Goal: Transaction & Acquisition: Purchase product/service

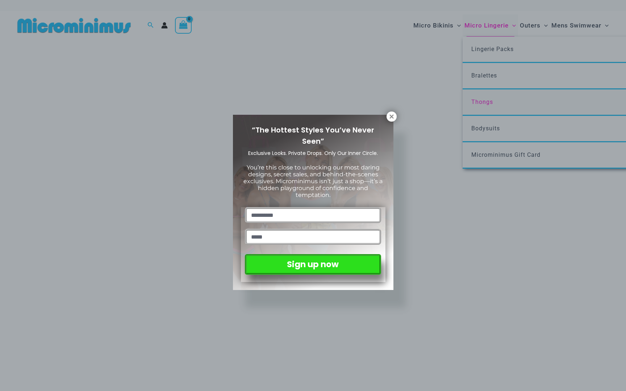
click at [485, 101] on div "“The Hottest Styles You’ve Never Seen” Exclusive Looks. Private Drops. Only Our…" at bounding box center [313, 195] width 626 height 391
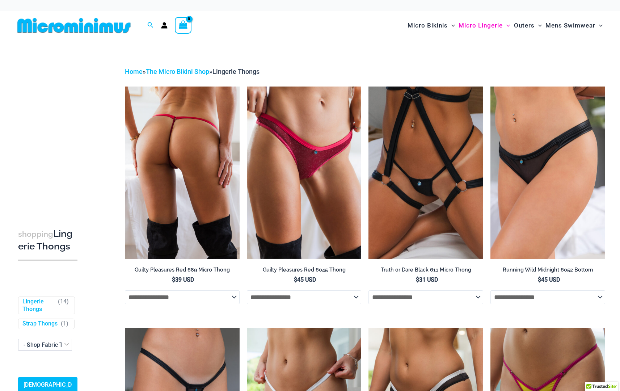
click at [194, 144] on img at bounding box center [182, 173] width 115 height 172
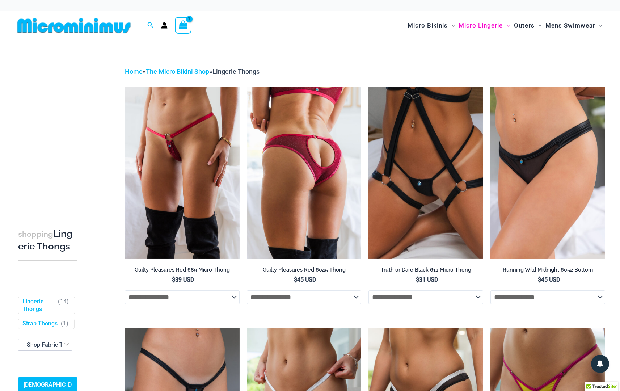
click at [308, 120] on img at bounding box center [304, 173] width 115 height 172
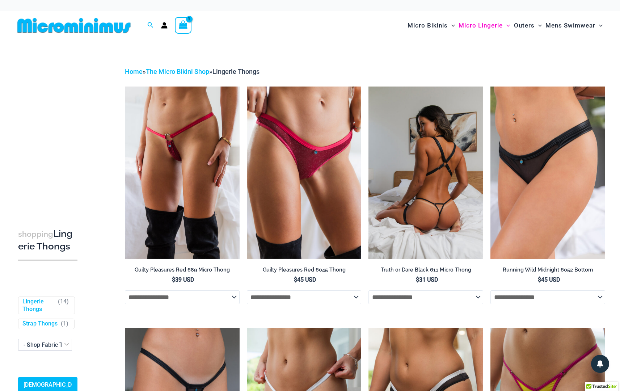
click at [429, 142] on img at bounding box center [426, 173] width 115 height 172
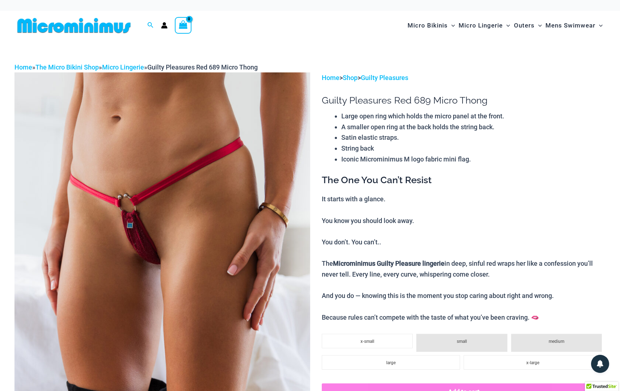
scroll to position [125, 0]
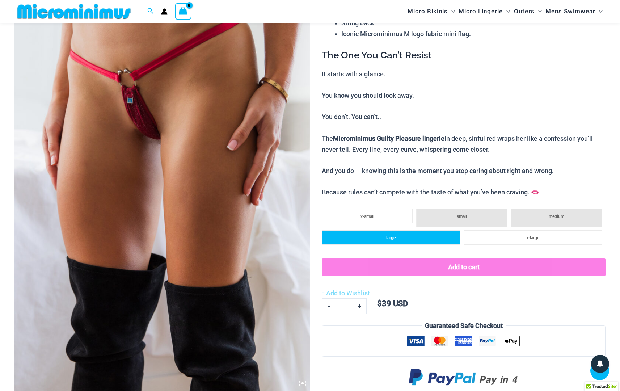
click at [390, 235] on span "large" at bounding box center [390, 237] width 9 height 5
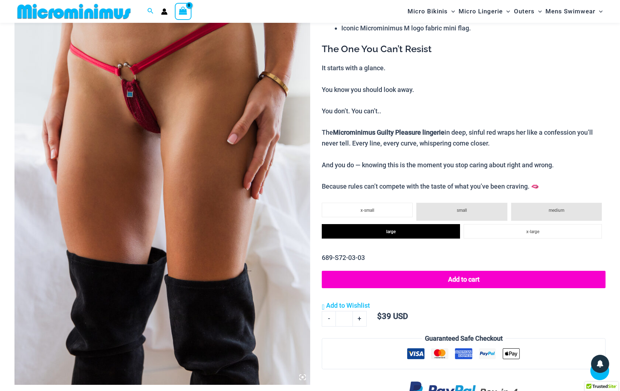
click at [462, 275] on button "Add to cart" at bounding box center [464, 279] width 284 height 17
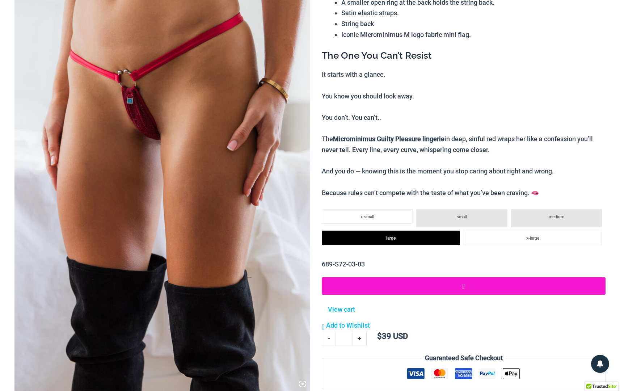
scroll to position [0, 0]
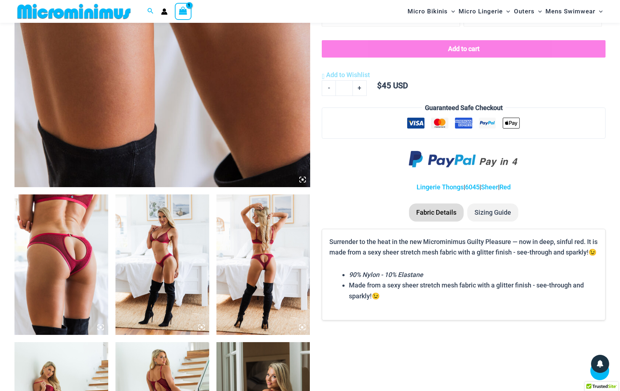
scroll to position [21, 0]
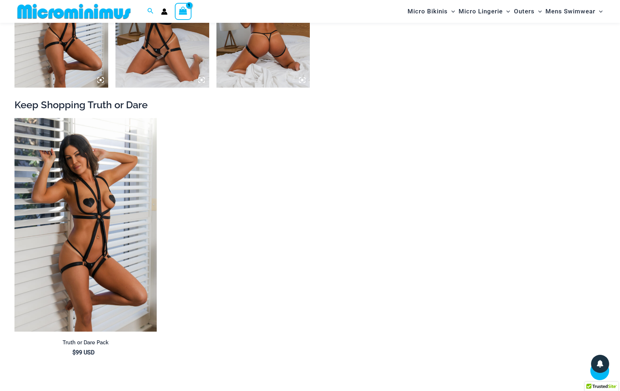
scroll to position [57, 0]
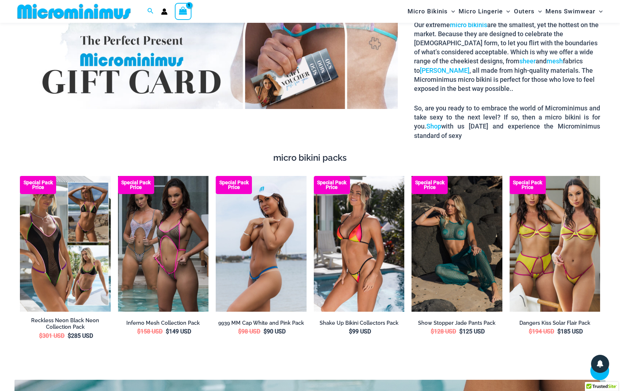
scroll to position [1319, 0]
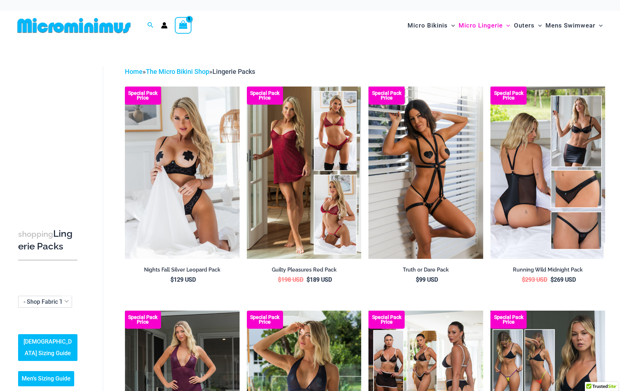
scroll to position [109, 0]
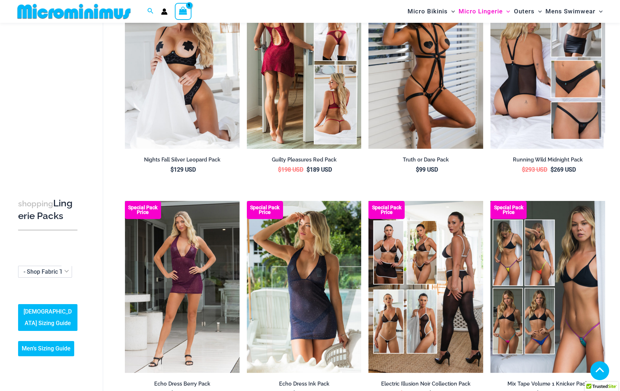
click at [317, 94] on img at bounding box center [304, 63] width 115 height 172
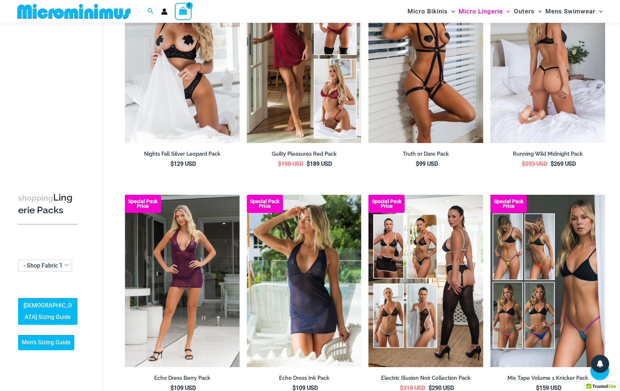
scroll to position [0, 0]
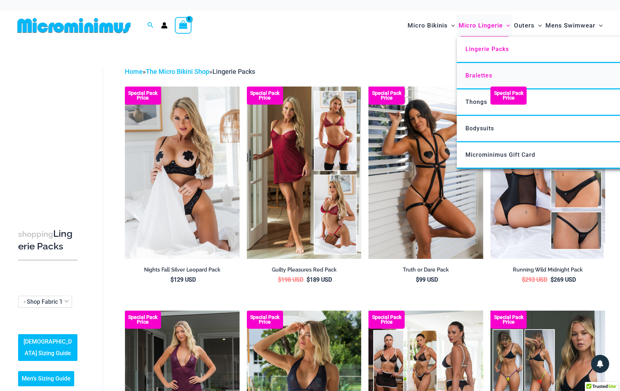
click at [480, 76] on span "Bralettes" at bounding box center [479, 75] width 27 height 7
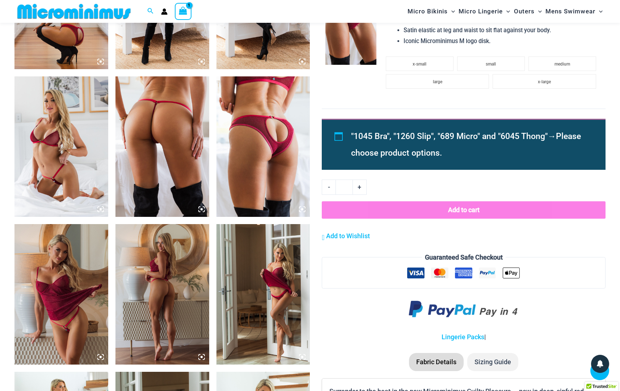
scroll to position [759, 0]
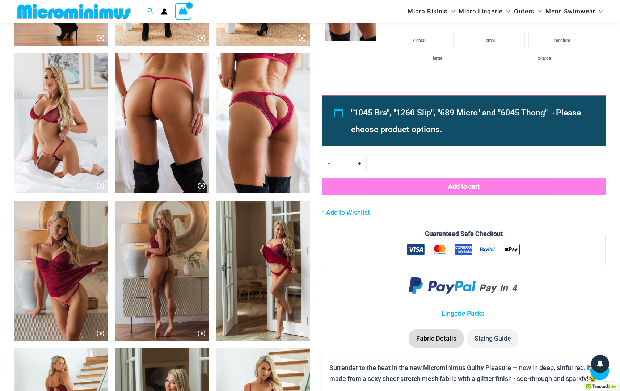
click at [54, 250] on img at bounding box center [61, 271] width 94 height 140
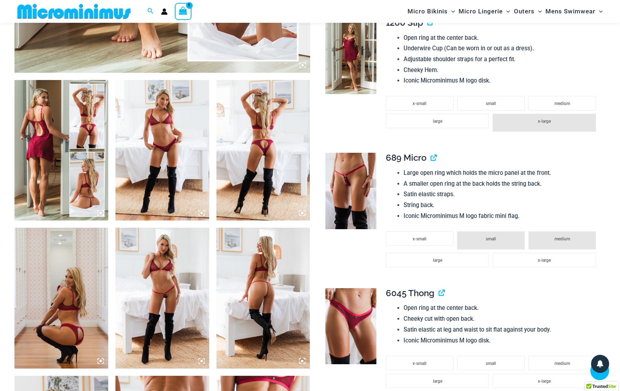
scroll to position [435, 0]
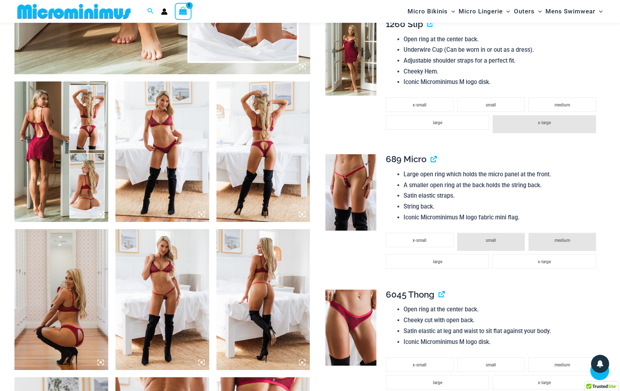
click at [360, 193] on img at bounding box center [350, 192] width 51 height 76
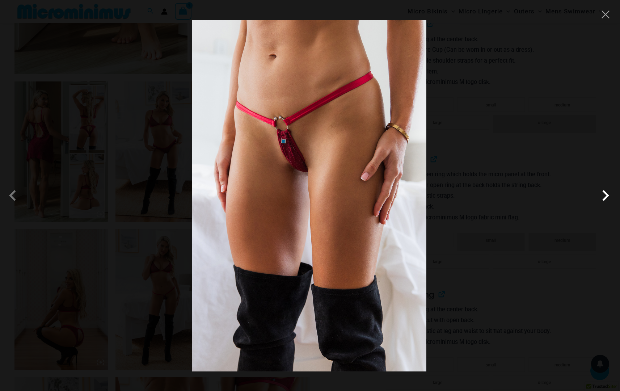
click at [605, 197] on span at bounding box center [606, 196] width 22 height 22
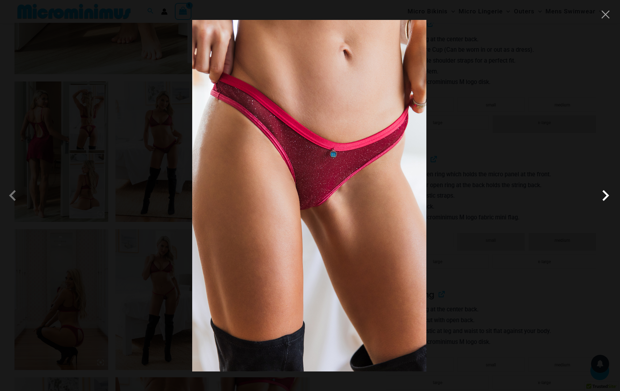
click at [605, 197] on span at bounding box center [606, 196] width 22 height 22
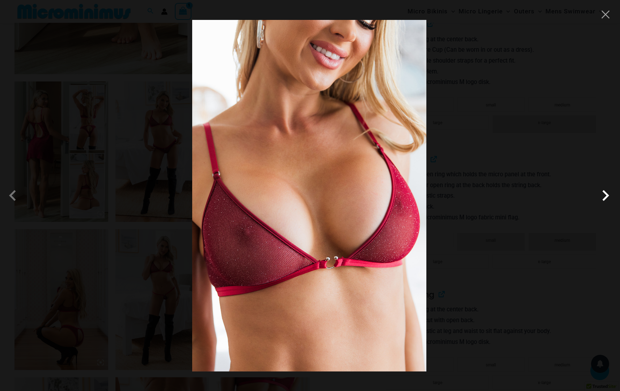
click at [605, 197] on span at bounding box center [606, 196] width 22 height 22
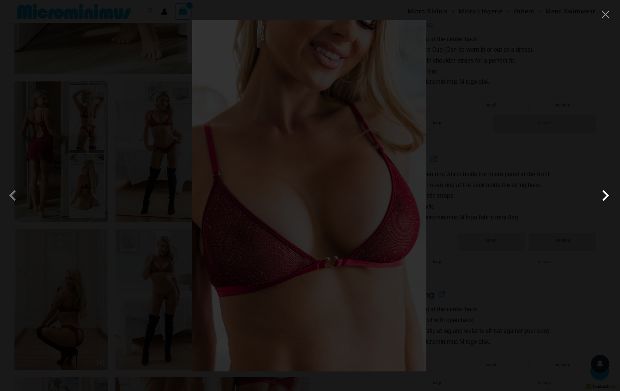
click at [605, 197] on span at bounding box center [606, 196] width 22 height 22
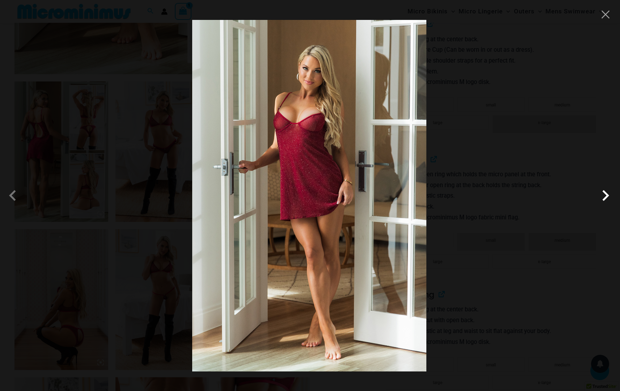
click at [605, 197] on span at bounding box center [606, 196] width 22 height 22
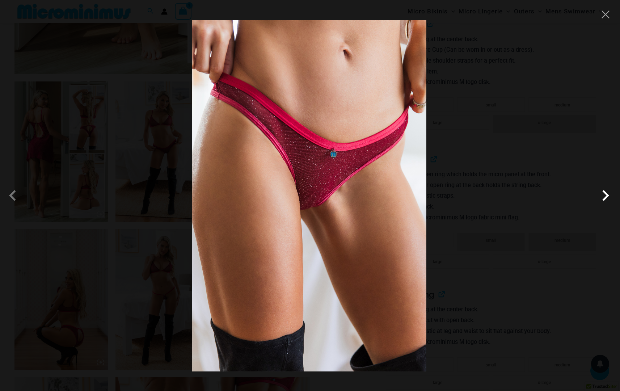
click at [605, 197] on span at bounding box center [606, 196] width 22 height 22
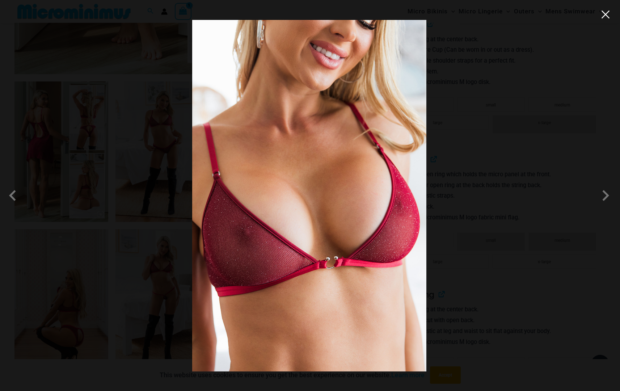
click at [604, 13] on button "Close" at bounding box center [605, 14] width 11 height 11
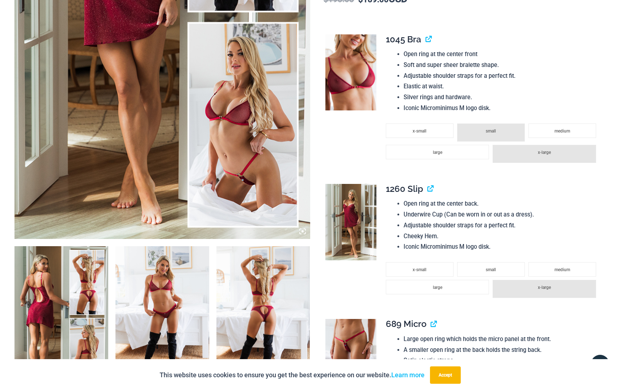
scroll to position [0, 0]
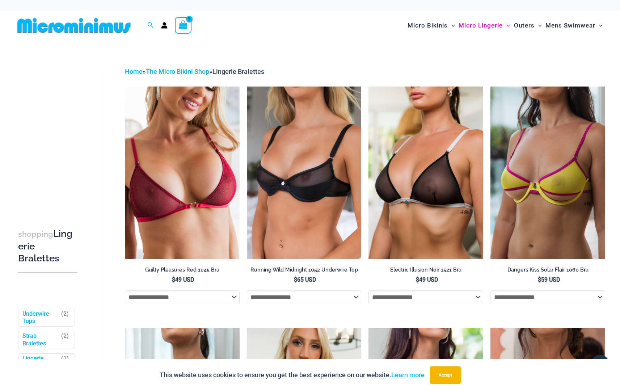
click at [185, 23] on icon "View Shopping Cart, 1 items" at bounding box center [183, 25] width 8 height 8
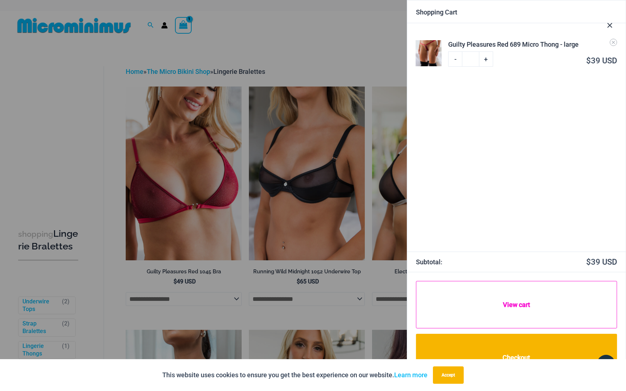
click at [512, 305] on link "View cart" at bounding box center [516, 304] width 201 height 47
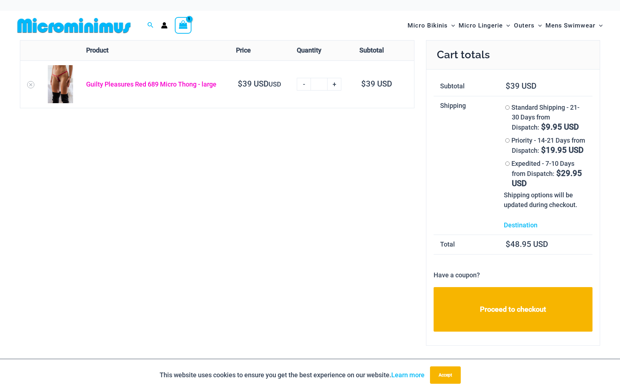
click at [135, 85] on link "Guilty Pleasures Red 689 Micro Thong - large" at bounding box center [151, 84] width 130 height 8
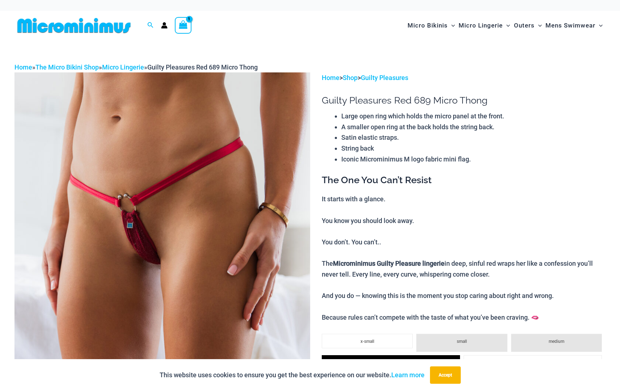
scroll to position [22, 0]
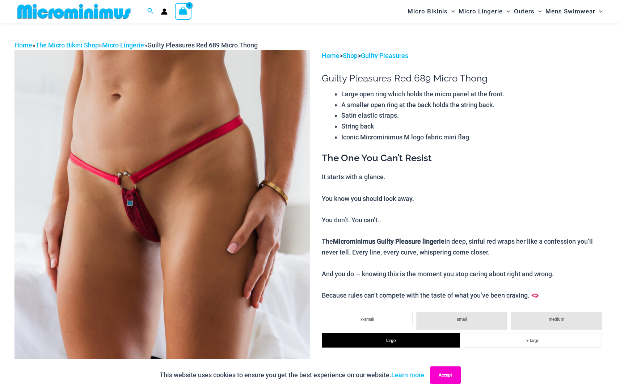
click at [440, 377] on button "Accept" at bounding box center [445, 374] width 31 height 17
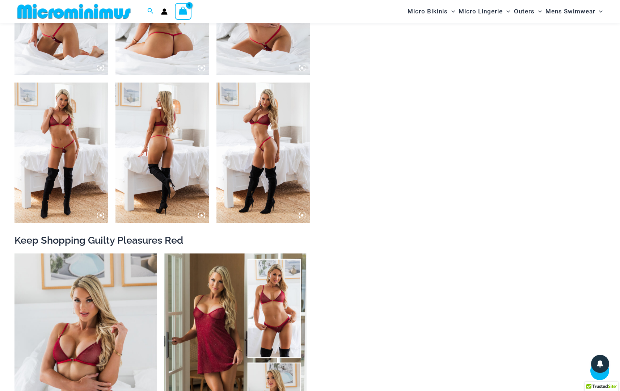
scroll to position [453, 0]
